Goal: Transaction & Acquisition: Purchase product/service

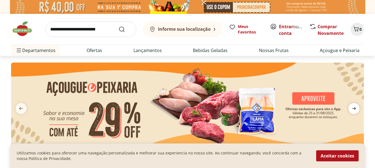
click at [355, 110] on icon "next" at bounding box center [354, 108] width 4 height 3
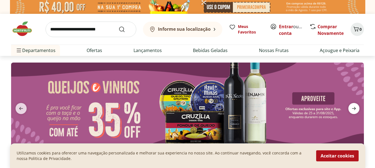
click at [355, 110] on icon "next" at bounding box center [354, 108] width 4 height 3
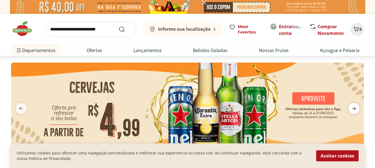
click at [353, 107] on icon "next" at bounding box center [354, 108] width 7 height 7
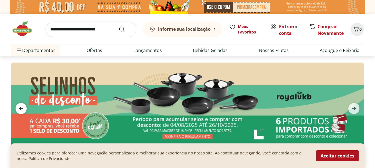
click at [20, 111] on icon "previous" at bounding box center [21, 108] width 7 height 7
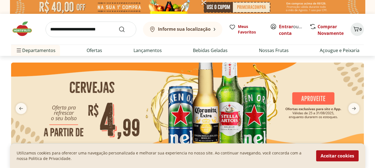
click at [207, 108] on img at bounding box center [187, 105] width 353 height 85
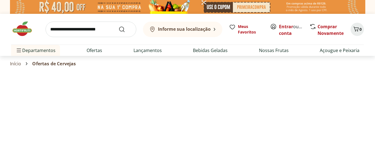
select select "**********"
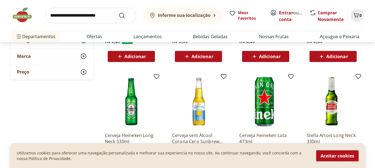
scroll to position [194, 0]
